Goal: Check status: Verify the current state of an ongoing process or item

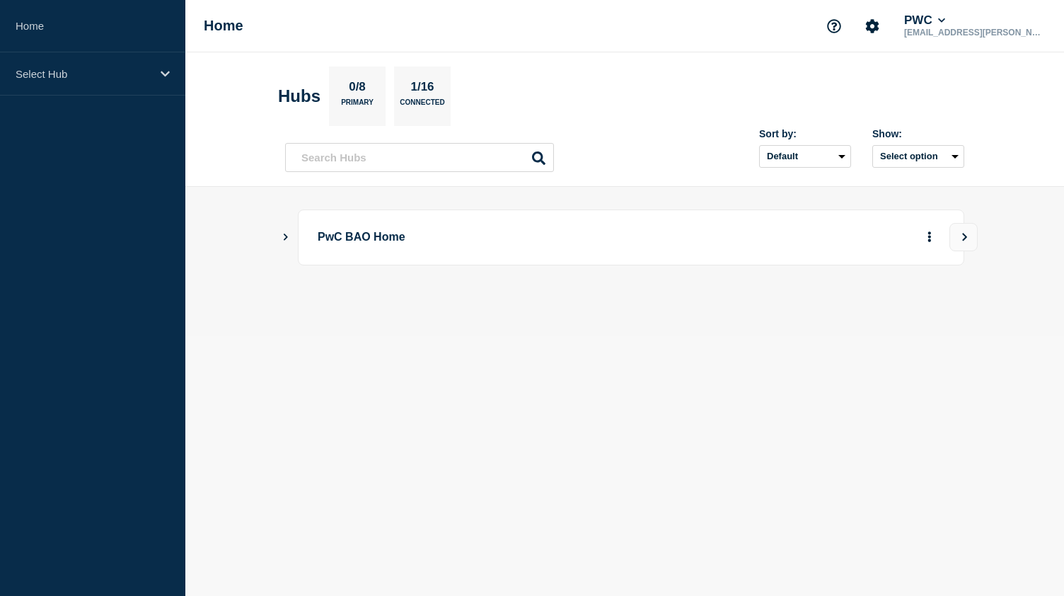
click at [291, 241] on div "PwC BAO Home" at bounding box center [624, 237] width 679 height 56
click at [284, 237] on icon "Show Connected Hubs" at bounding box center [286, 237] width 4 height 7
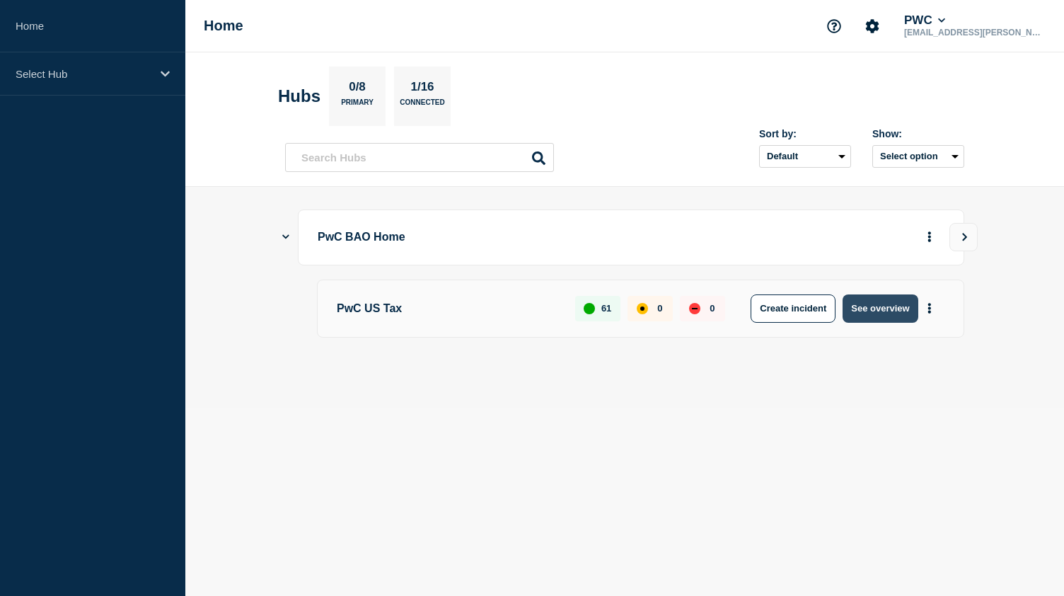
click at [875, 314] on button "See overview" at bounding box center [880, 308] width 75 height 28
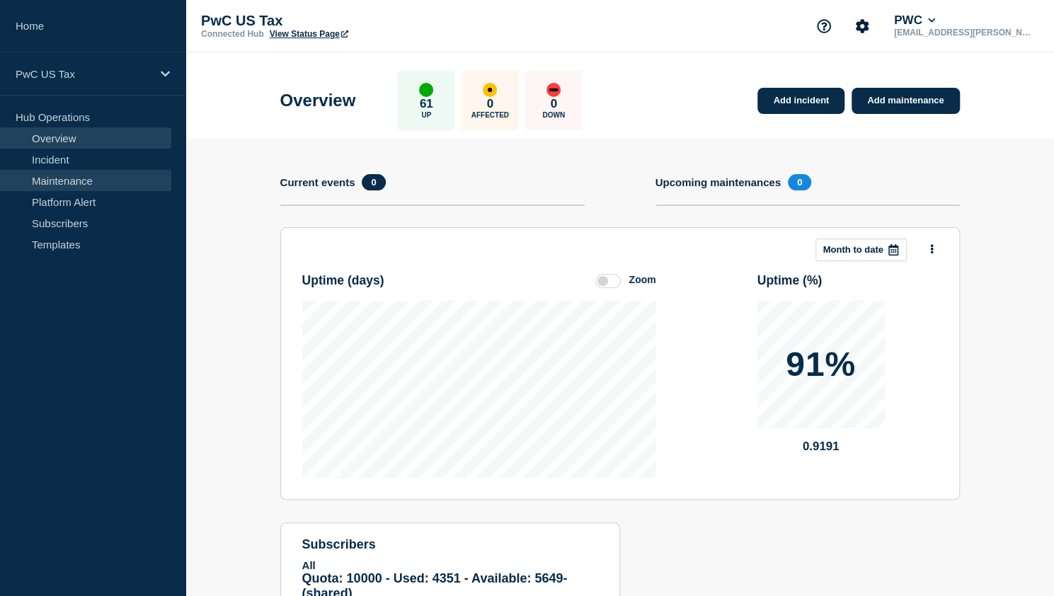
drag, startPoint x: 78, startPoint y: 183, endPoint x: 88, endPoint y: 186, distance: 10.5
click at [78, 183] on link "Maintenance" at bounding box center [85, 180] width 171 height 21
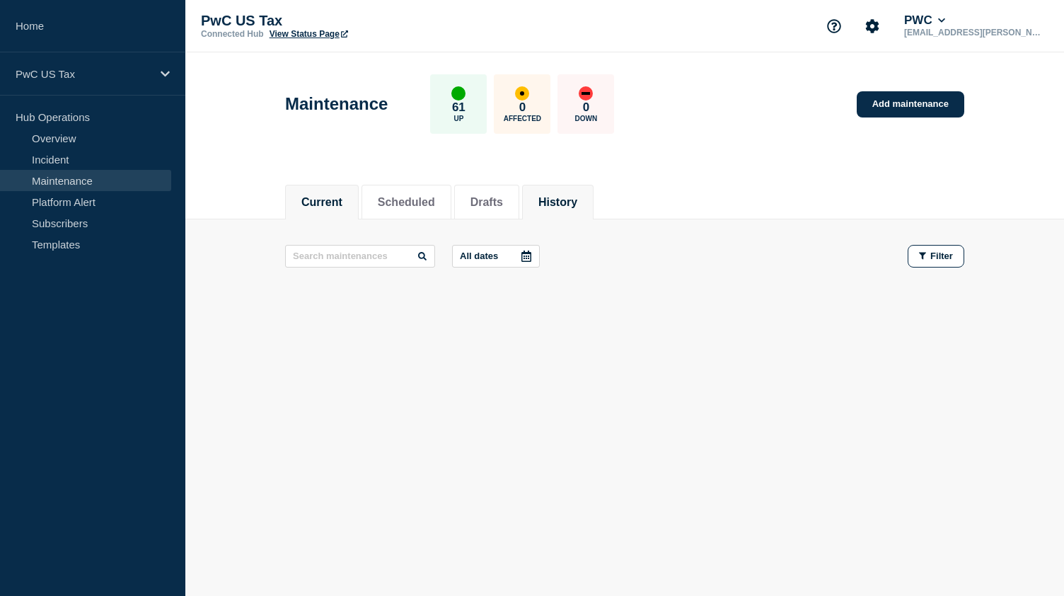
click at [573, 197] on button "History" at bounding box center [558, 202] width 39 height 13
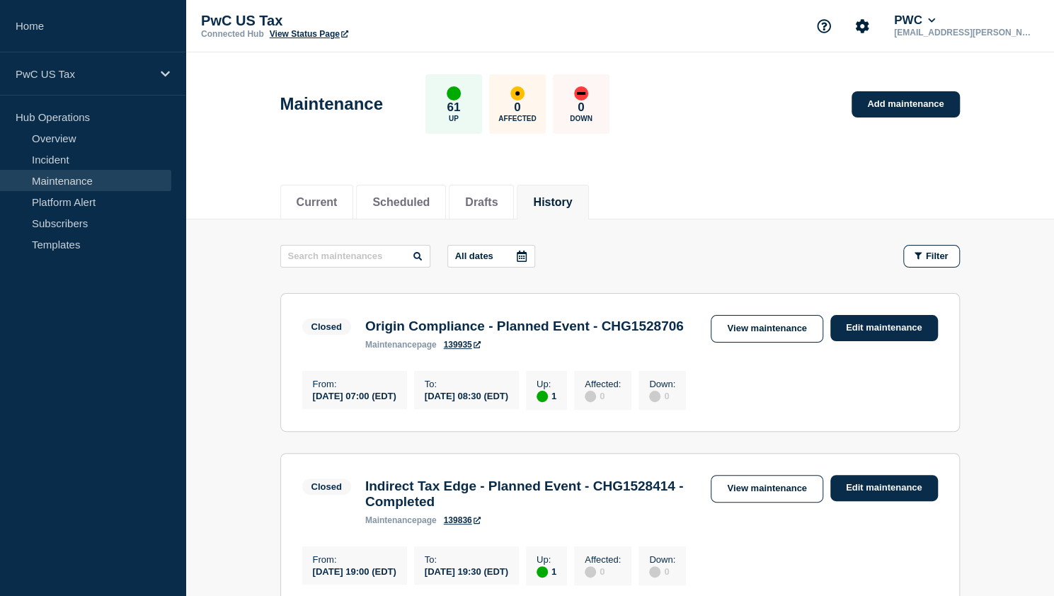
scroll to position [71, 0]
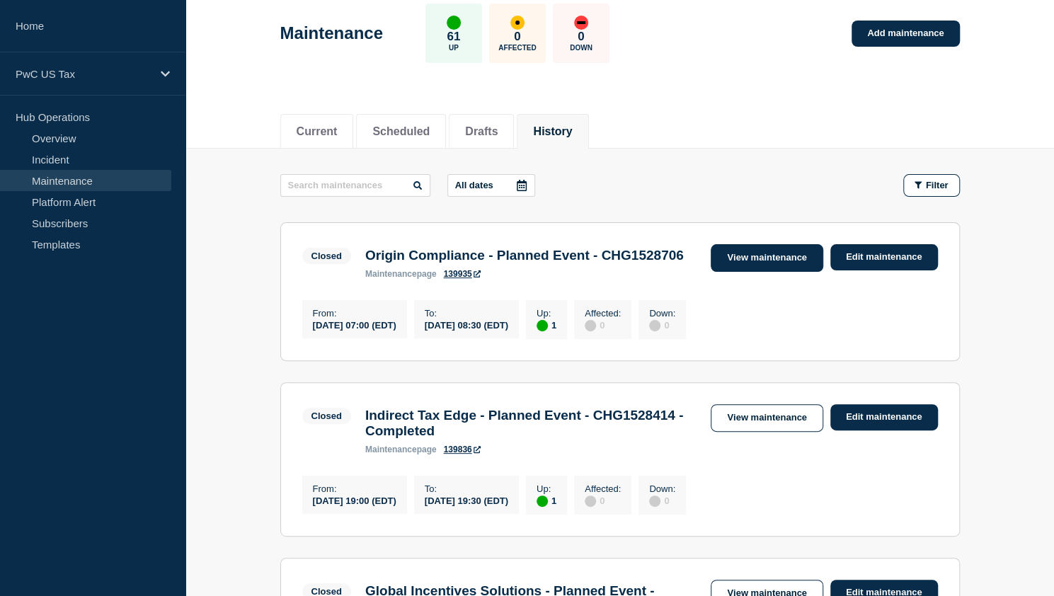
click at [740, 261] on link "View maintenance" at bounding box center [767, 258] width 112 height 28
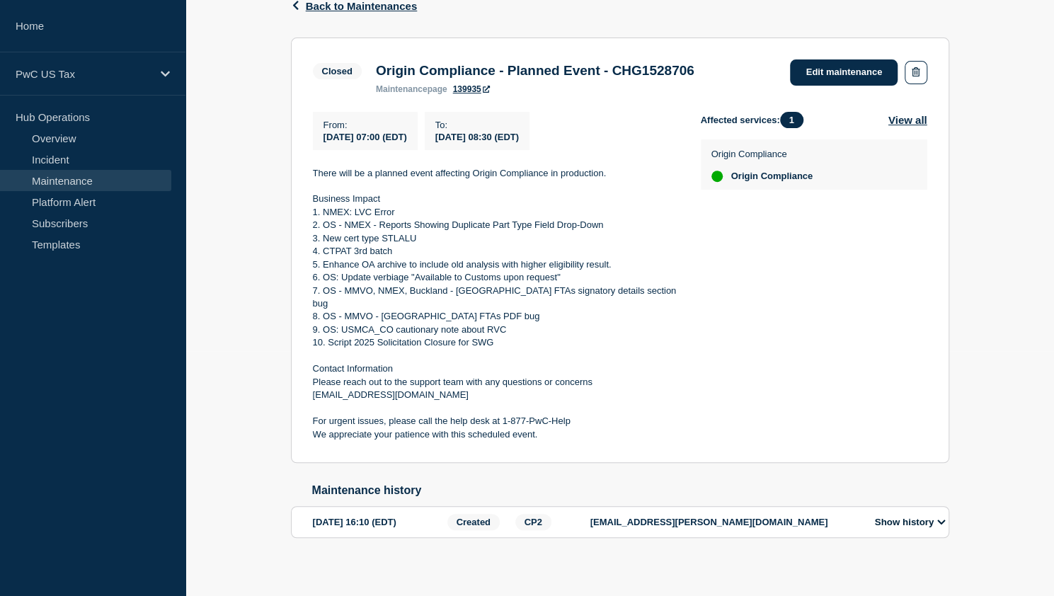
scroll to position [247, 0]
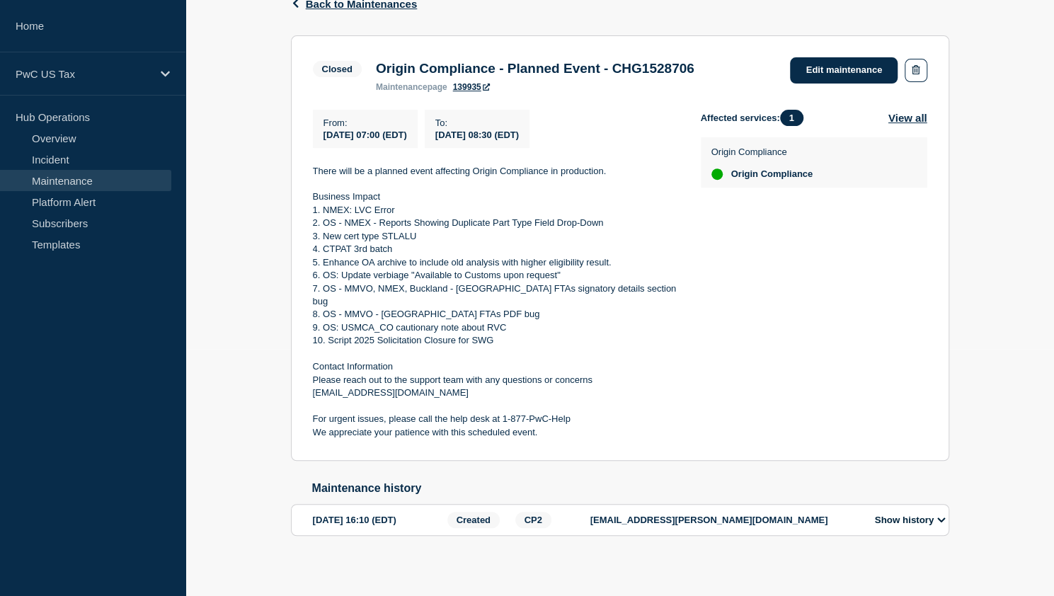
click at [936, 514] on button "Show history" at bounding box center [909, 520] width 79 height 12
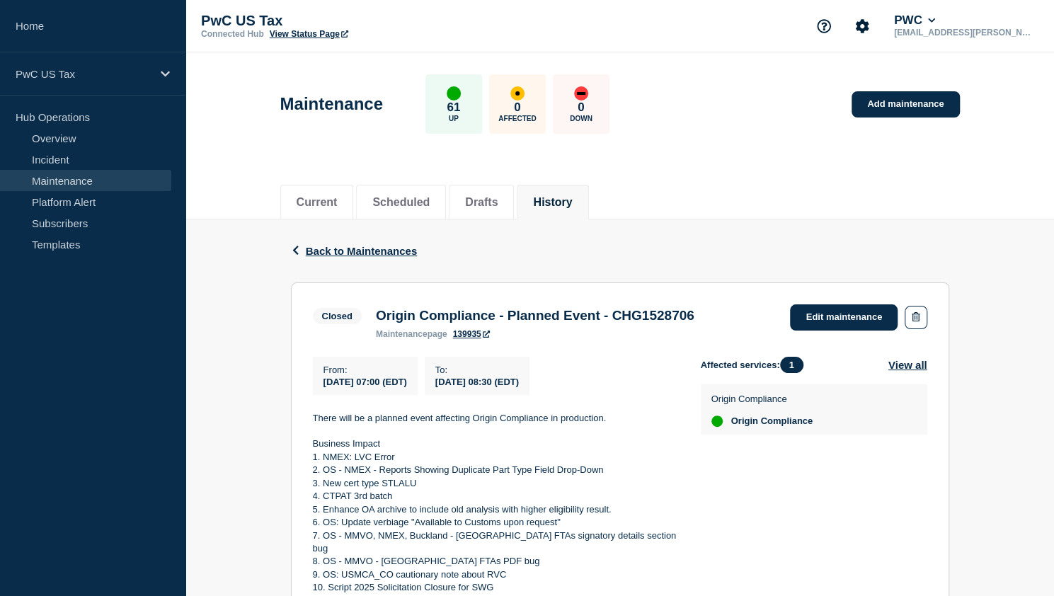
scroll to position [212, 0]
